Goal: Task Accomplishment & Management: Manage account settings

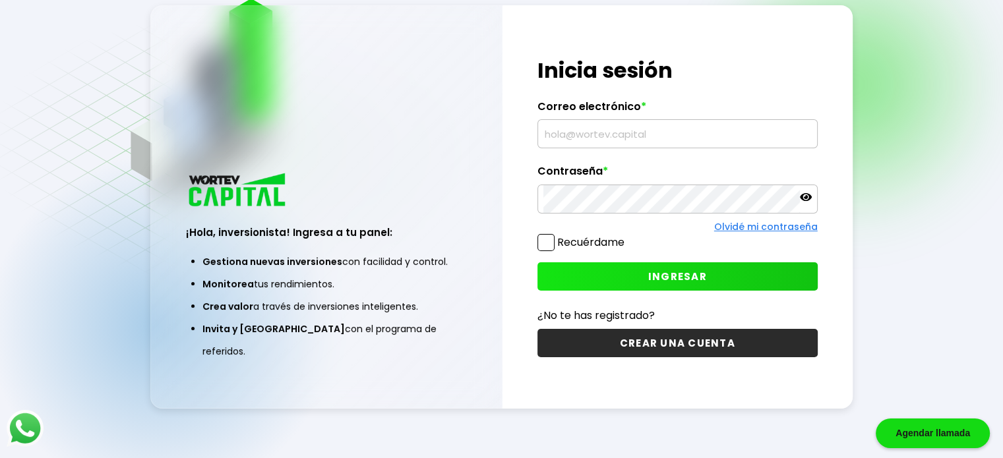
scroll to position [57, 0]
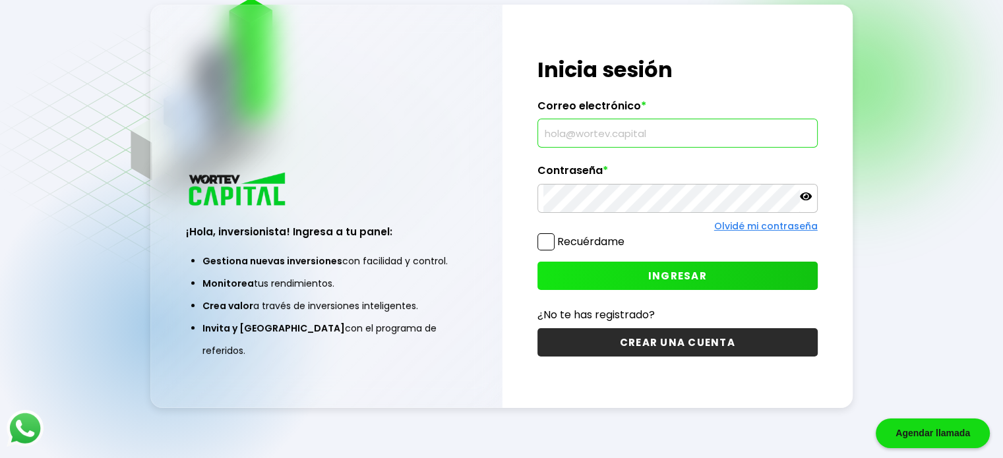
click at [596, 137] on input "text" at bounding box center [678, 133] width 268 height 28
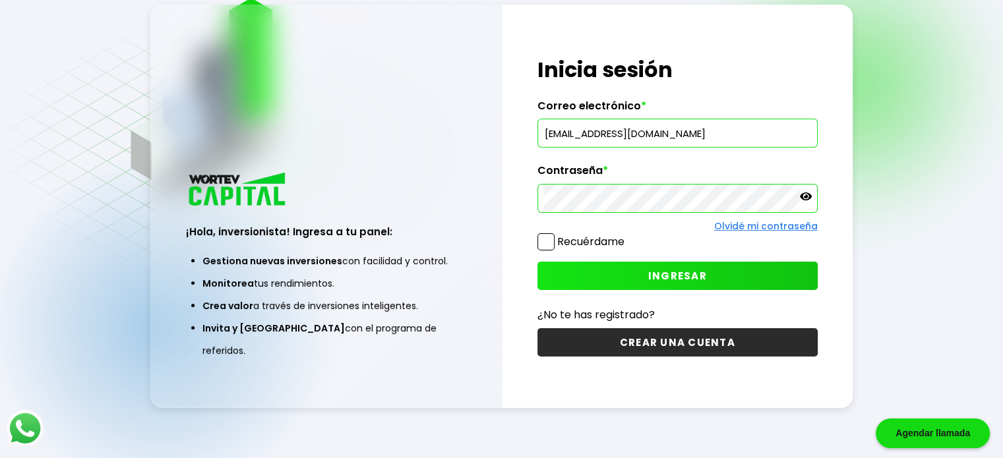
click at [680, 274] on span "INGRESAR" at bounding box center [677, 276] width 59 height 14
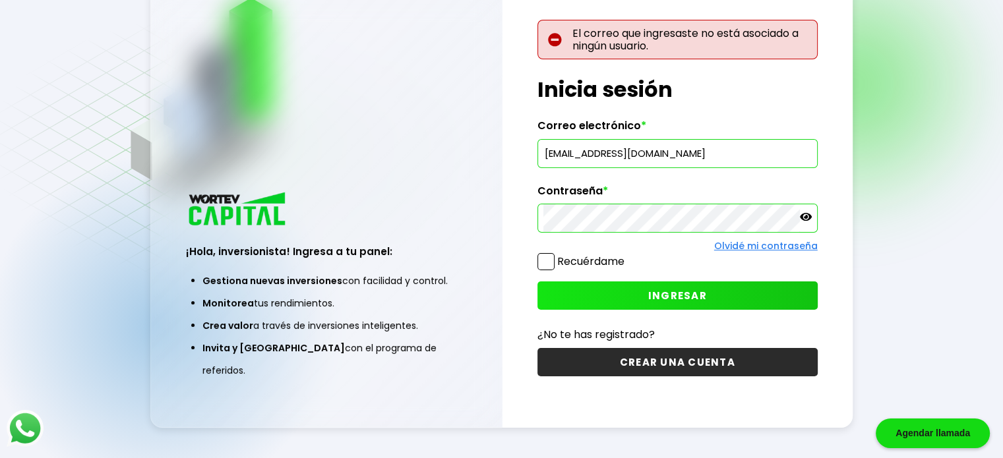
click at [705, 158] on input "[EMAIL_ADDRESS][DOMAIN_NAME]" at bounding box center [678, 154] width 268 height 28
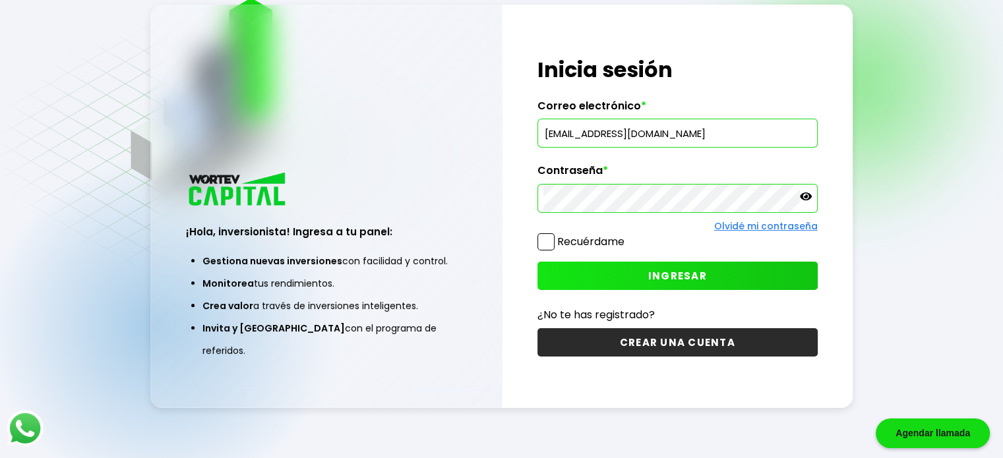
type input "[EMAIL_ADDRESS][DOMAIN_NAME]"
click at [683, 271] on span "INGRESAR" at bounding box center [677, 276] width 59 height 14
click at [663, 277] on span "INGRESAR" at bounding box center [677, 276] width 59 height 14
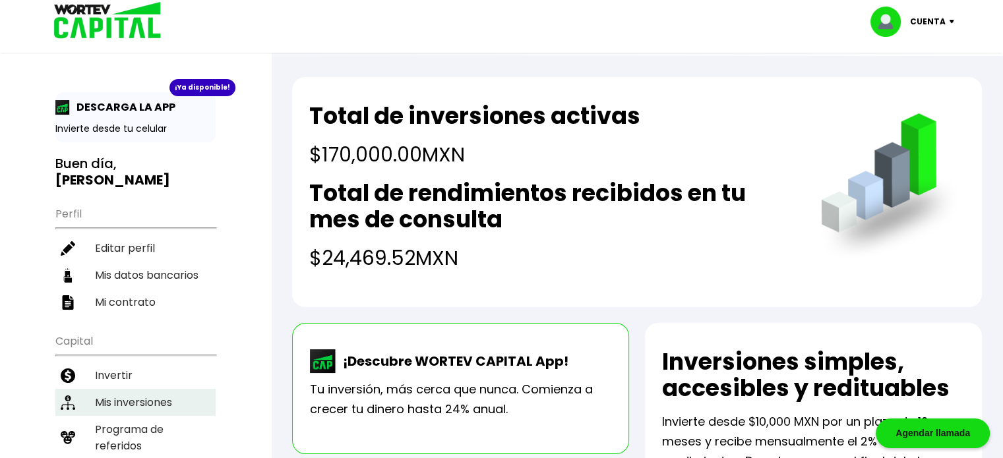
click at [135, 389] on li "Mis inversiones" at bounding box center [135, 402] width 160 height 27
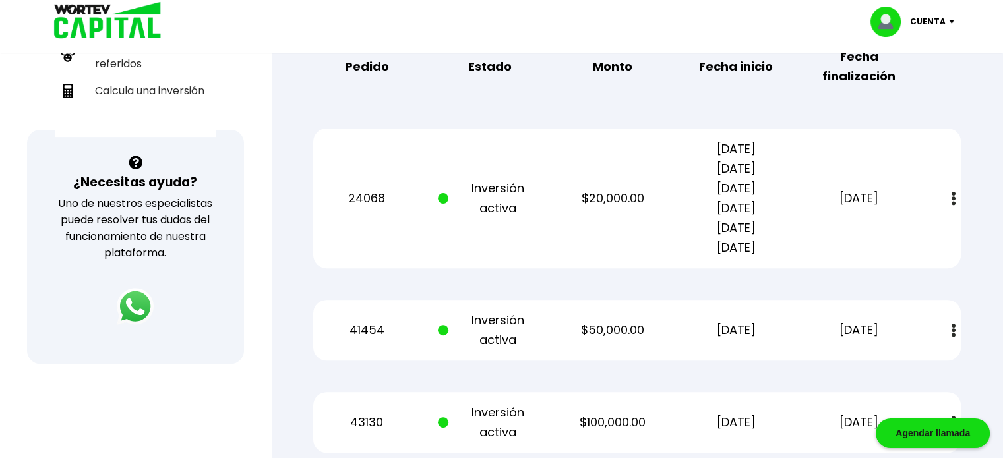
scroll to position [385, 0]
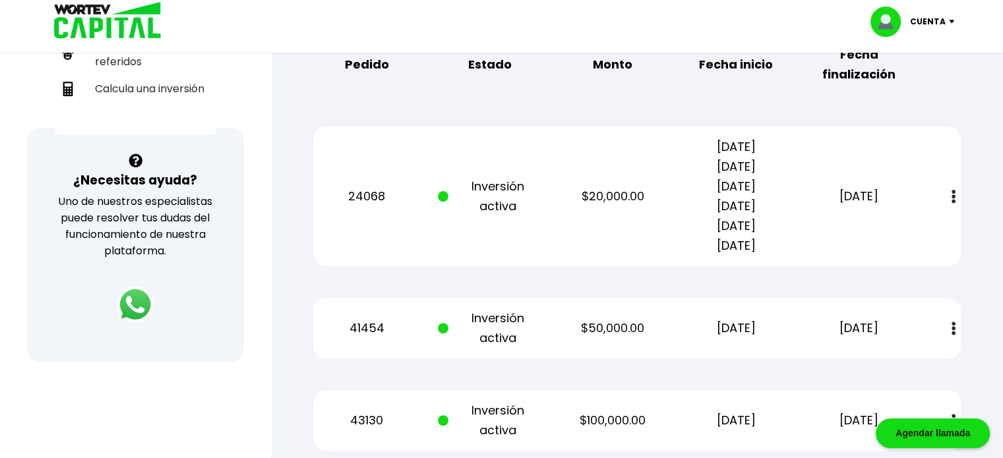
click at [953, 194] on img at bounding box center [954, 197] width 4 height 14
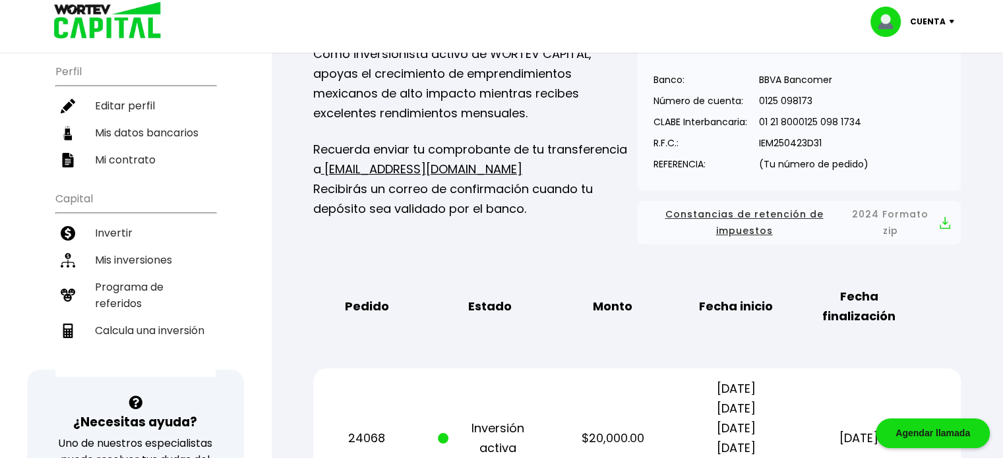
scroll to position [140, 0]
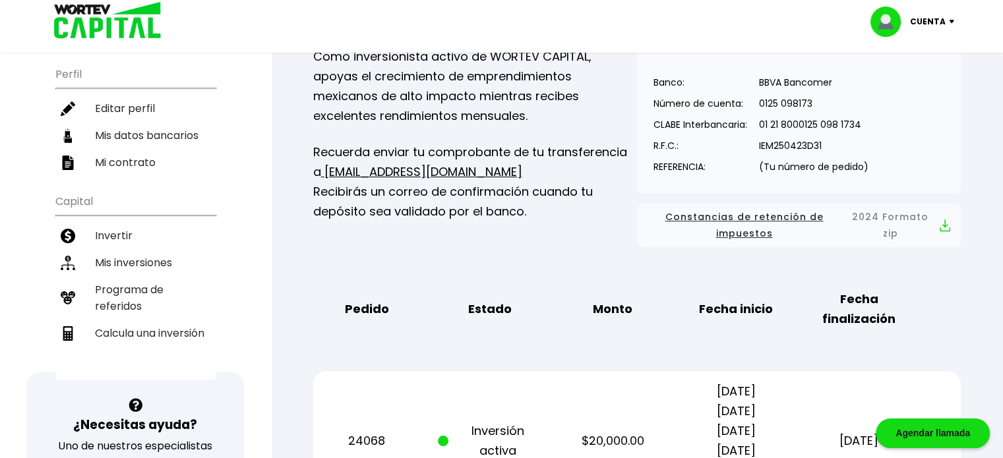
drag, startPoint x: 1003, startPoint y: 81, endPoint x: 980, endPoint y: 61, distance: 30.8
click at [980, 61] on div "Mis inversiones Como inversionista activo de WORTEV CAPITAL, apoyas el crecimie…" at bounding box center [637, 350] width 690 height 734
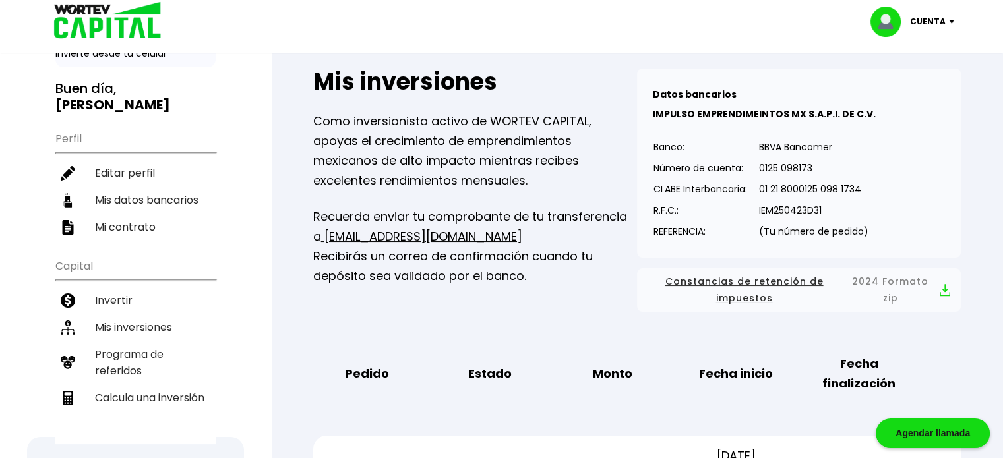
scroll to position [71, 0]
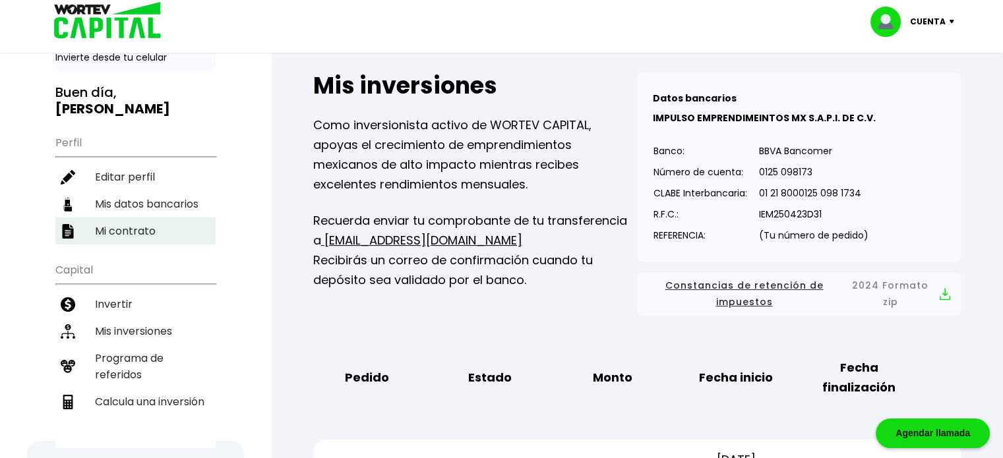
click at [129, 218] on li "Mi contrato" at bounding box center [135, 231] width 160 height 27
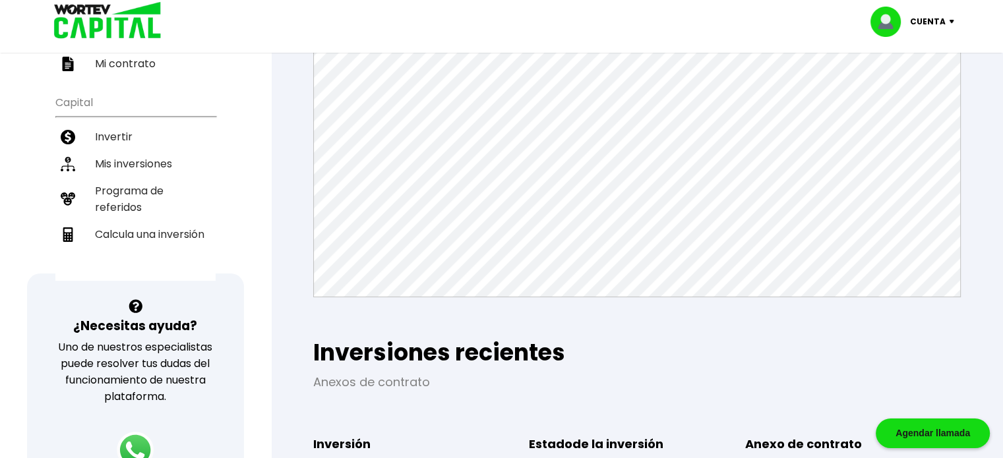
scroll to position [240, 0]
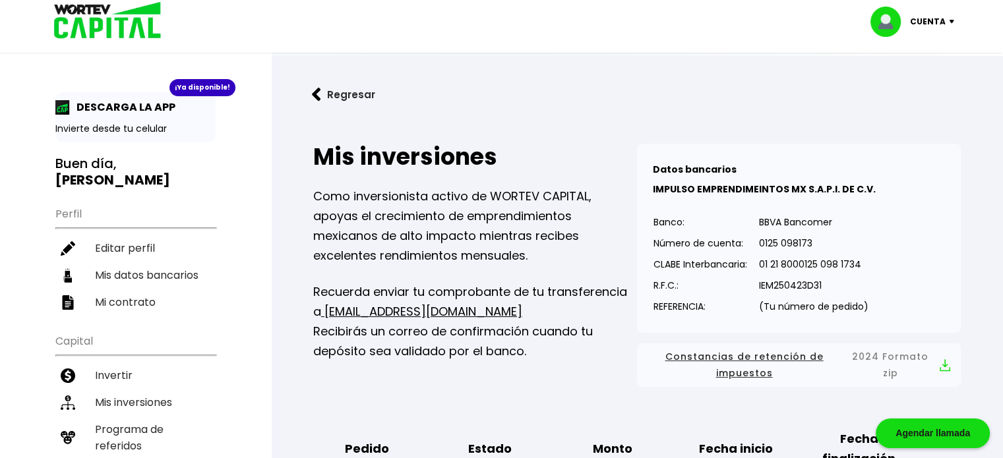
click at [947, 24] on div "Cuenta" at bounding box center [917, 22] width 93 height 30
click at [905, 88] on li "Cerrar sesión" at bounding box center [915, 88] width 106 height 27
